Goal: Understand process/instructions

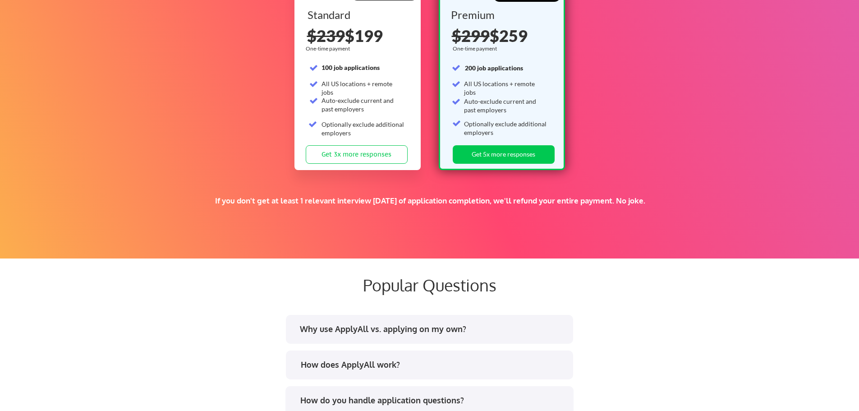
scroll to position [1714, 0]
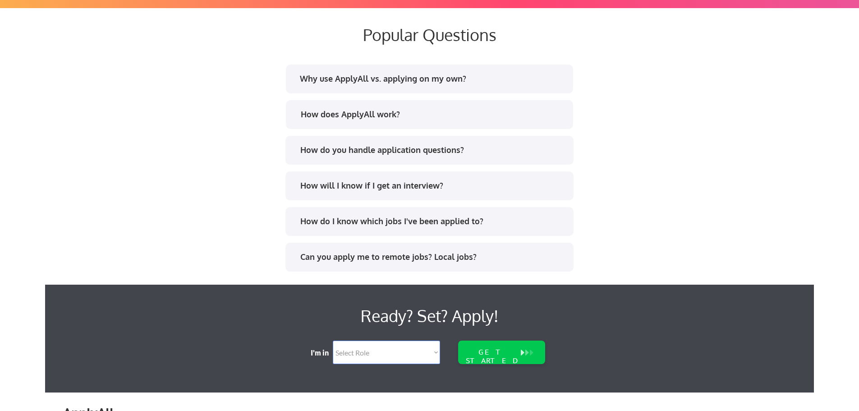
click at [497, 195] on div "How will I know if I get an interview?" at bounding box center [430, 185] width 288 height 29
click at [503, 185] on div "How will I know if I get an interview?" at bounding box center [432, 185] width 265 height 11
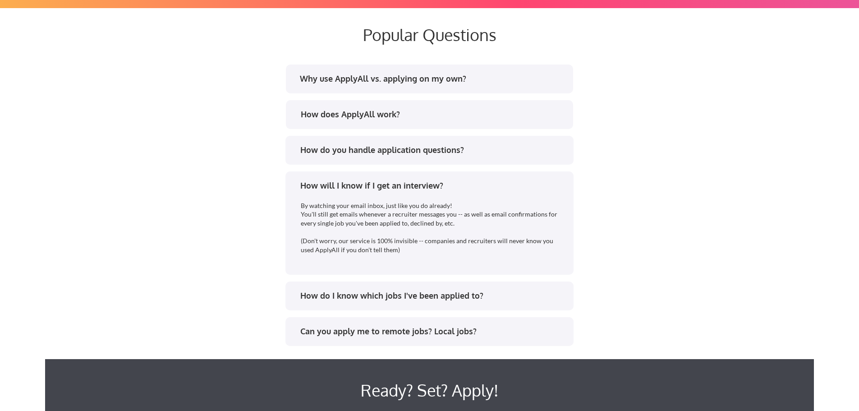
click at [503, 185] on div "How will I know if I get an interview?" at bounding box center [432, 185] width 265 height 11
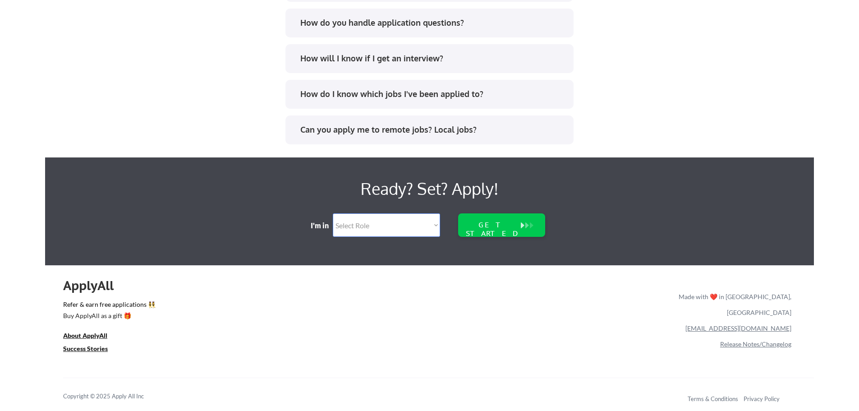
scroll to position [1845, 0]
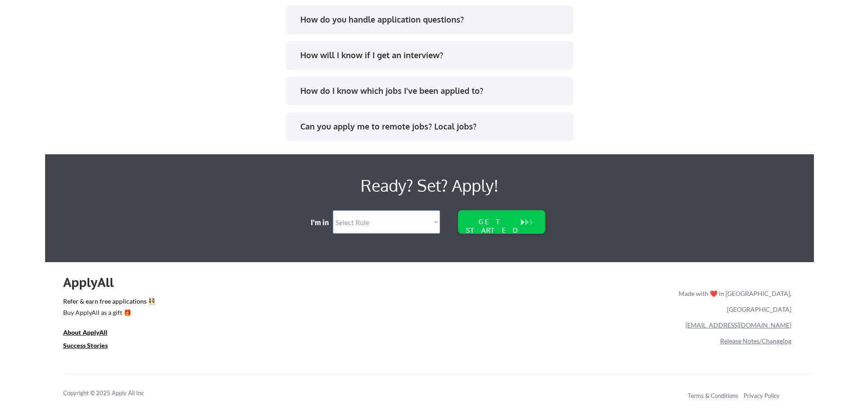
click at [738, 295] on div "Made with ❤️ in [GEOGRAPHIC_DATA], [GEOGRAPHIC_DATA]" at bounding box center [733, 302] width 116 height 32
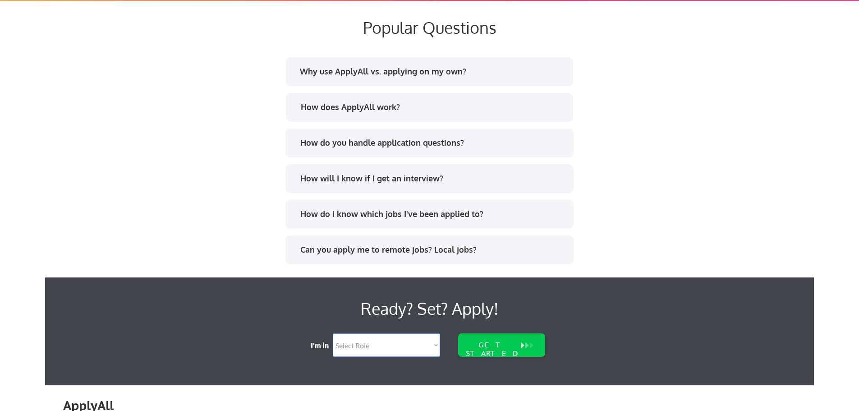
scroll to position [1710, 0]
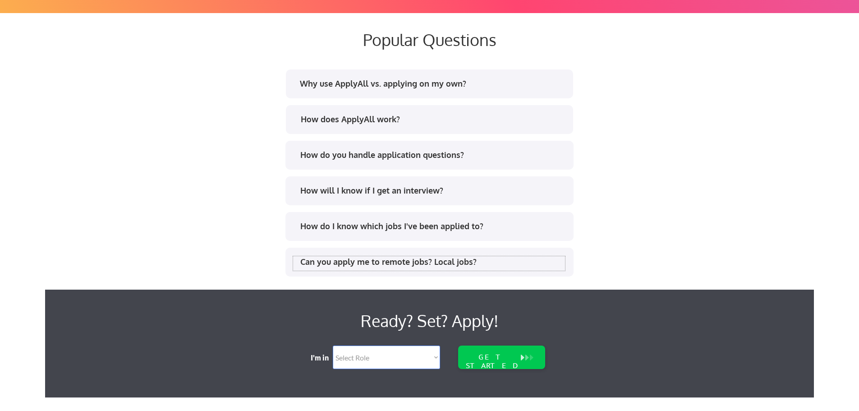
click at [511, 259] on div "Can you apply me to remote jobs? Local jobs?" at bounding box center [432, 261] width 265 height 11
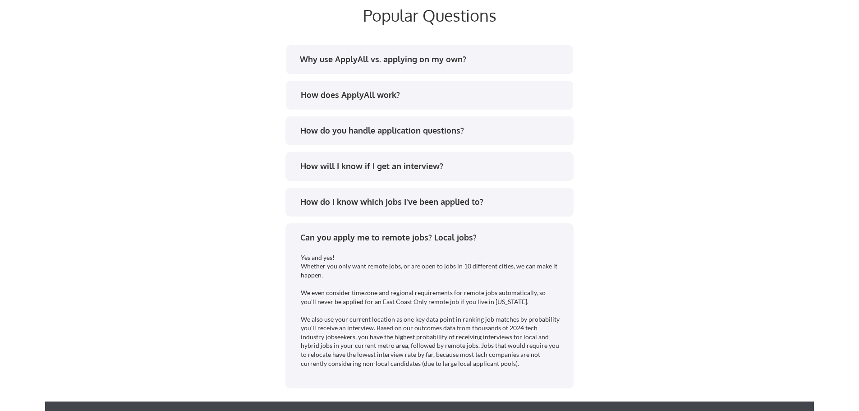
scroll to position [1800, 0]
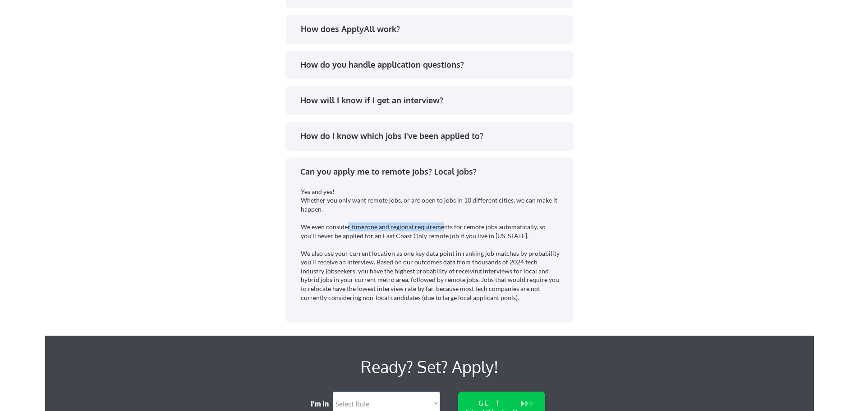
drag, startPoint x: 346, startPoint y: 237, endPoint x: 442, endPoint y: 236, distance: 96.6
click at [442, 236] on div "Yes and yes! Whether you only want remote jobs, or are open to jobs in 10 diffe…" at bounding box center [431, 244] width 260 height 115
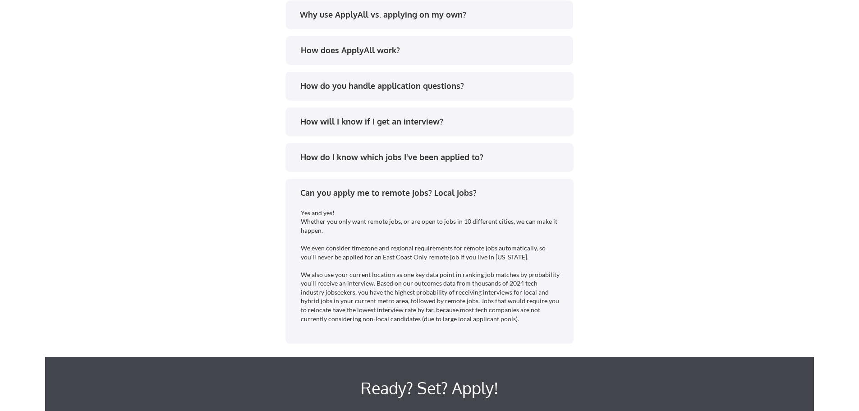
scroll to position [1710, 0]
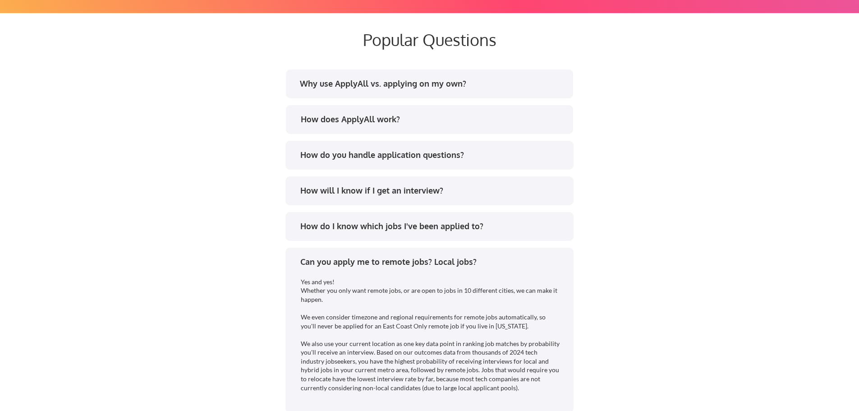
click at [492, 125] on div "How does ApplyAll work?" at bounding box center [433, 119] width 265 height 11
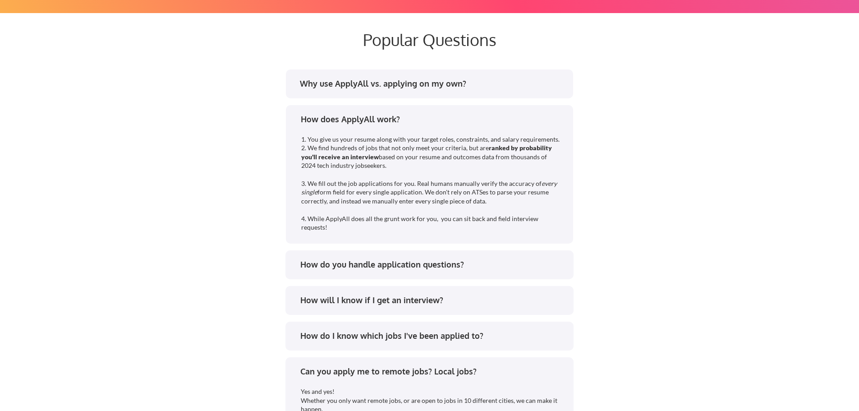
click at [492, 128] on div "How does ApplyAll work?" at bounding box center [430, 121] width 272 height 14
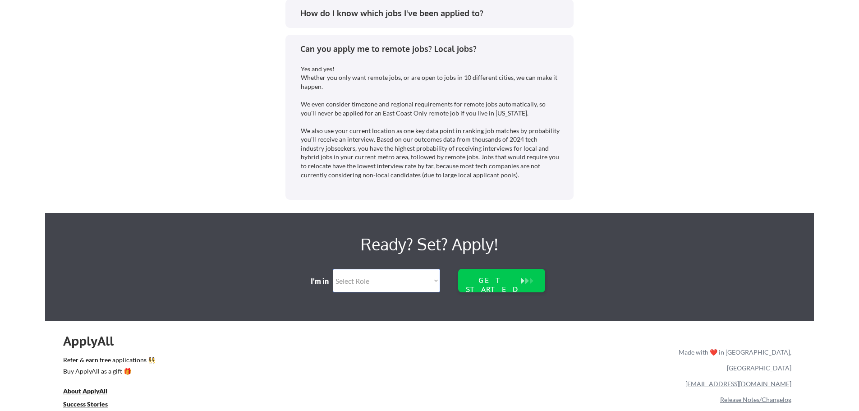
scroll to position [1980, 0]
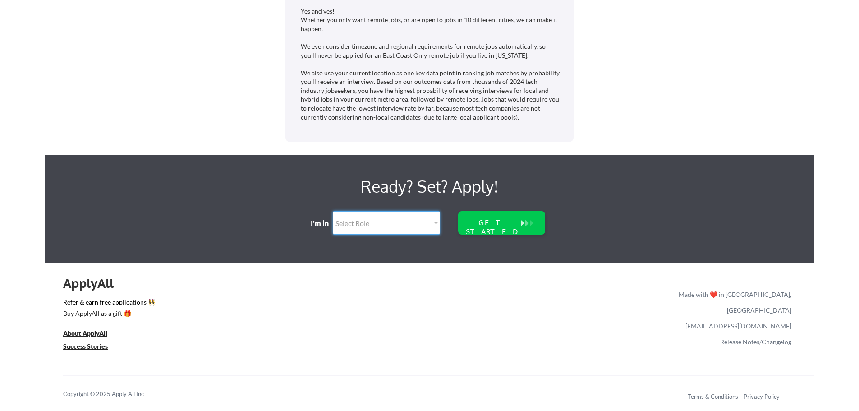
click at [422, 224] on select "Select Role Software Engineering Product Management Customer Success Sales UI/U…" at bounding box center [386, 222] width 107 height 23
select select ""product""
click at [333, 211] on select "Select Role Software Engineering Product Management Customer Success Sales UI/U…" at bounding box center [386, 222] width 107 height 23
select select ""product""
click at [467, 223] on div "GET STARTED" at bounding box center [493, 226] width 58 height 17
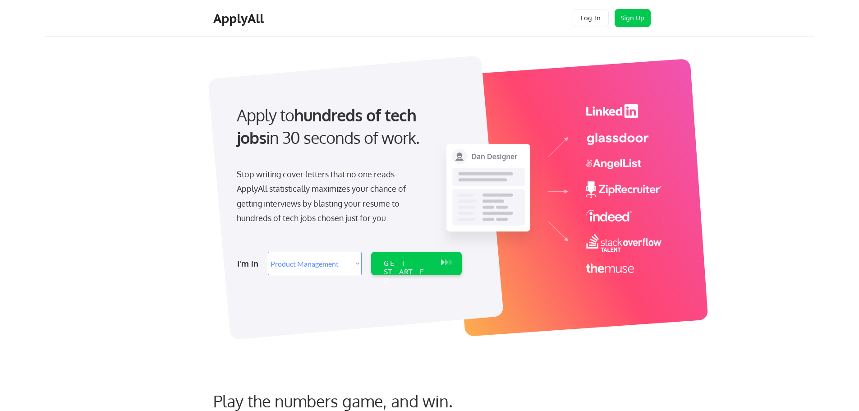
select select ""product""
